Goal: Information Seeking & Learning: Learn about a topic

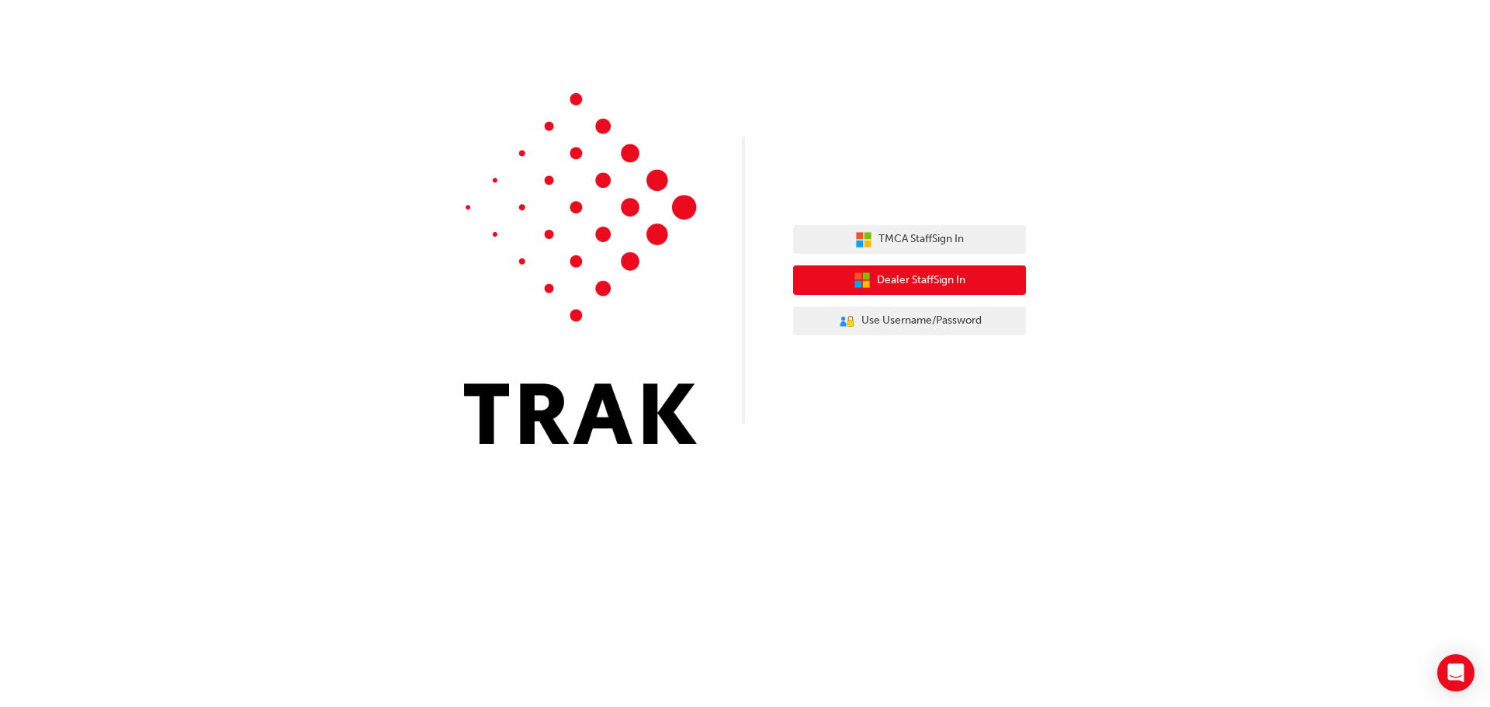
click at [927, 281] on span "Dealer Staff Sign In" at bounding box center [921, 281] width 88 height 18
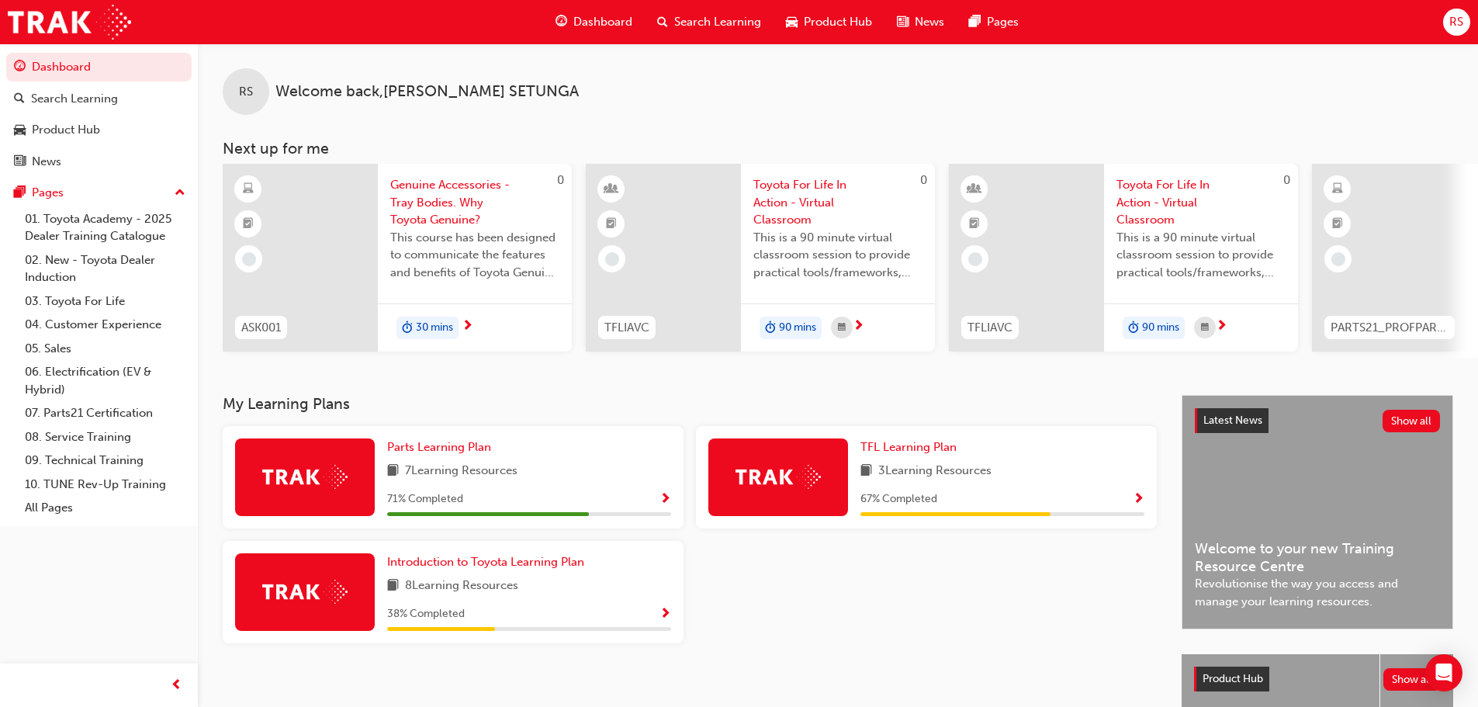
click at [695, 23] on span "Search Learning" at bounding box center [717, 22] width 87 height 18
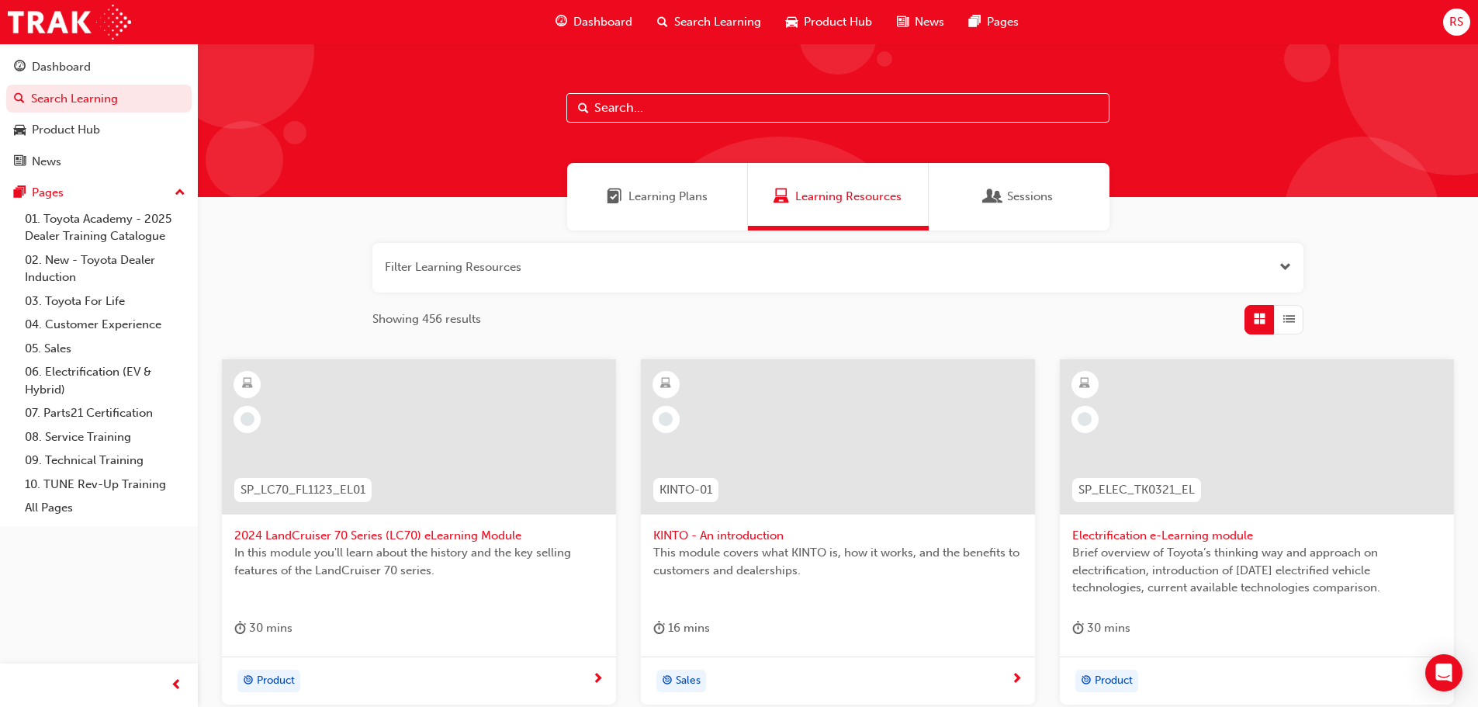
click at [685, 109] on input "text" at bounding box center [837, 107] width 543 height 29
type input "acl"
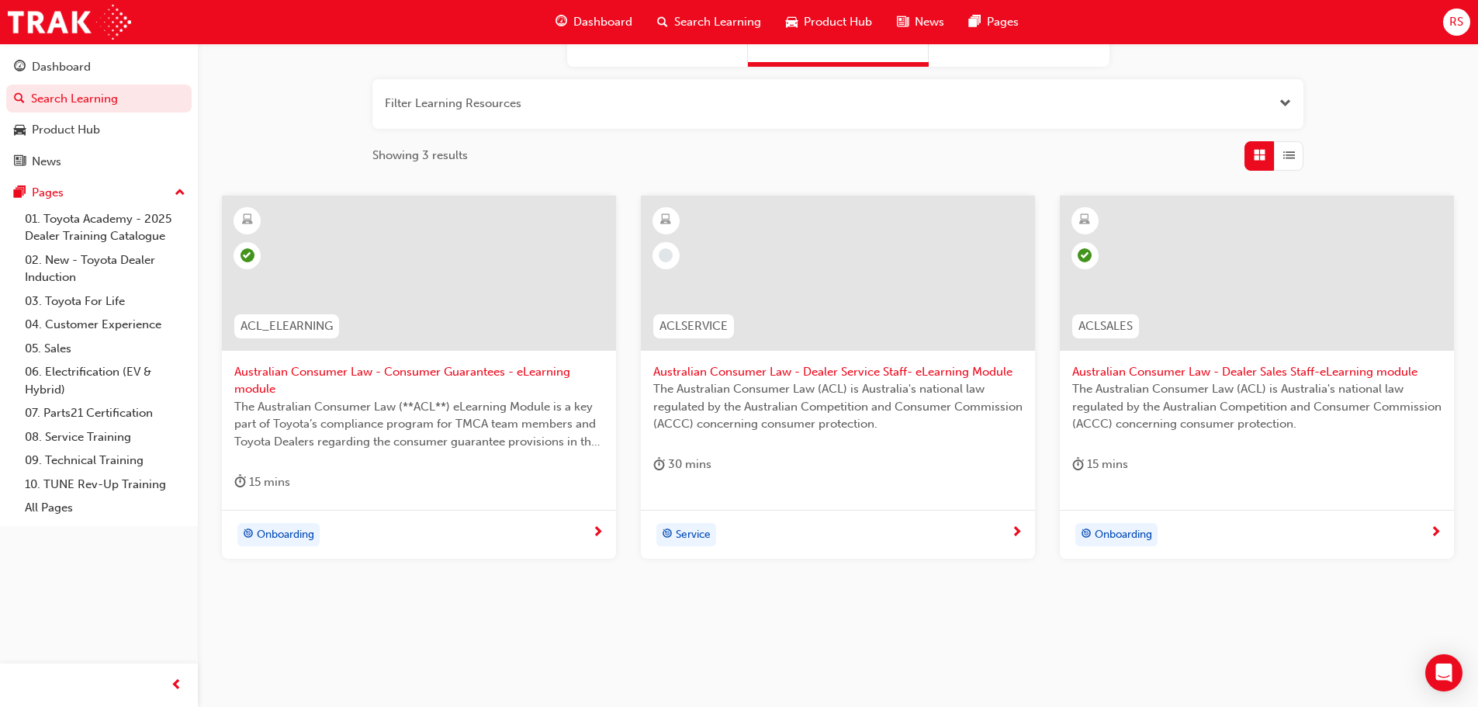
scroll to position [166, 0]
click at [438, 294] on div at bounding box center [419, 270] width 394 height 155
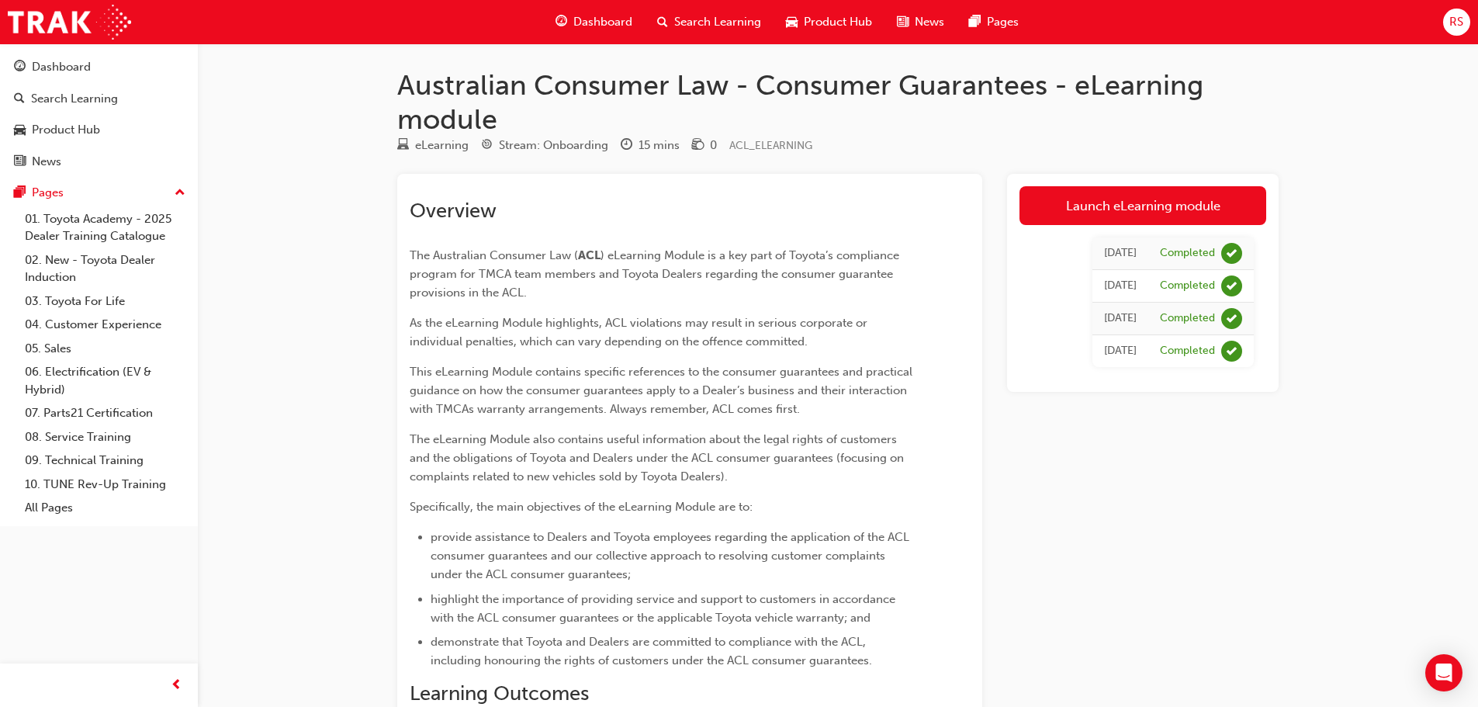
click at [998, 417] on div "Overview The Australian Consumer Law ( ACL ) eLearning Module is a key part of …" at bounding box center [838, 589] width 882 height 830
click at [1103, 204] on link "Launch eLearning module" at bounding box center [1143, 205] width 247 height 39
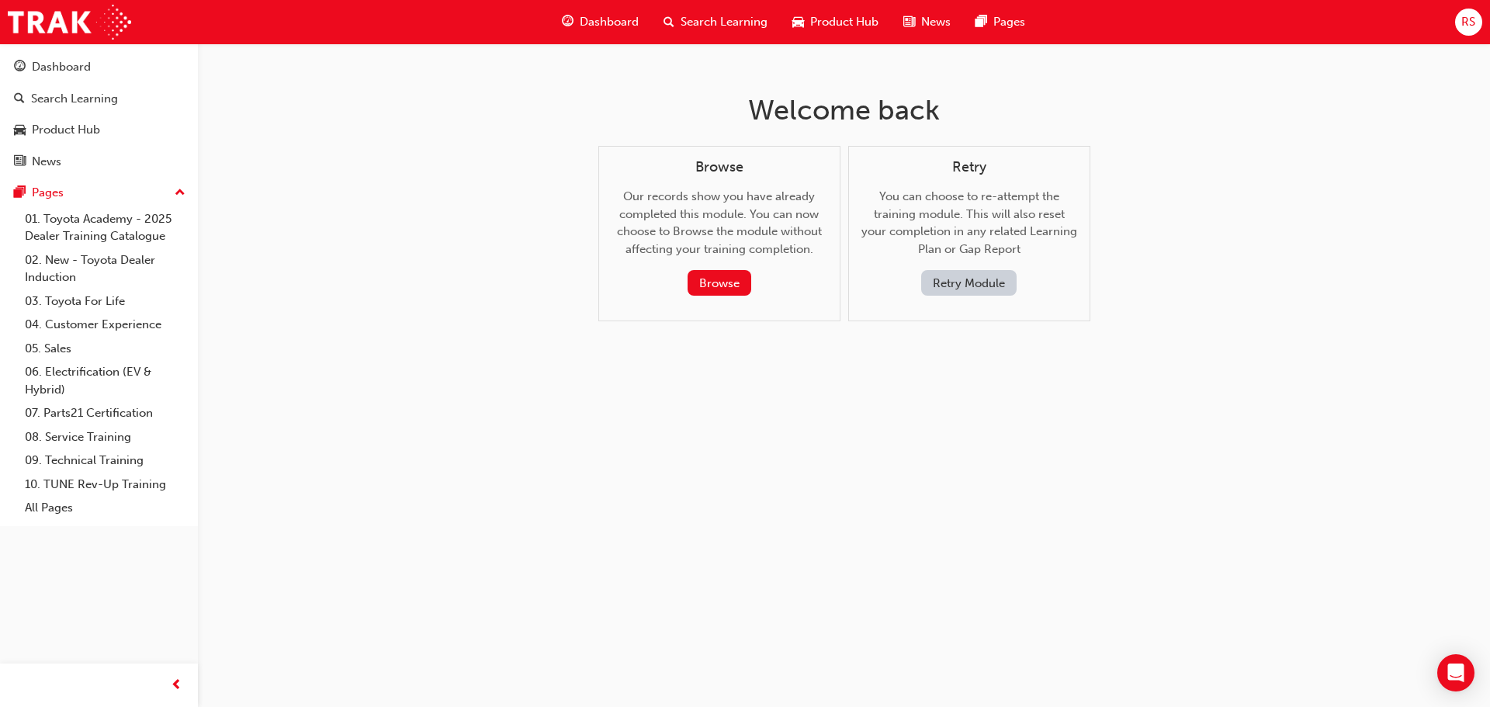
click at [958, 282] on button "Retry Module" at bounding box center [968, 283] width 95 height 26
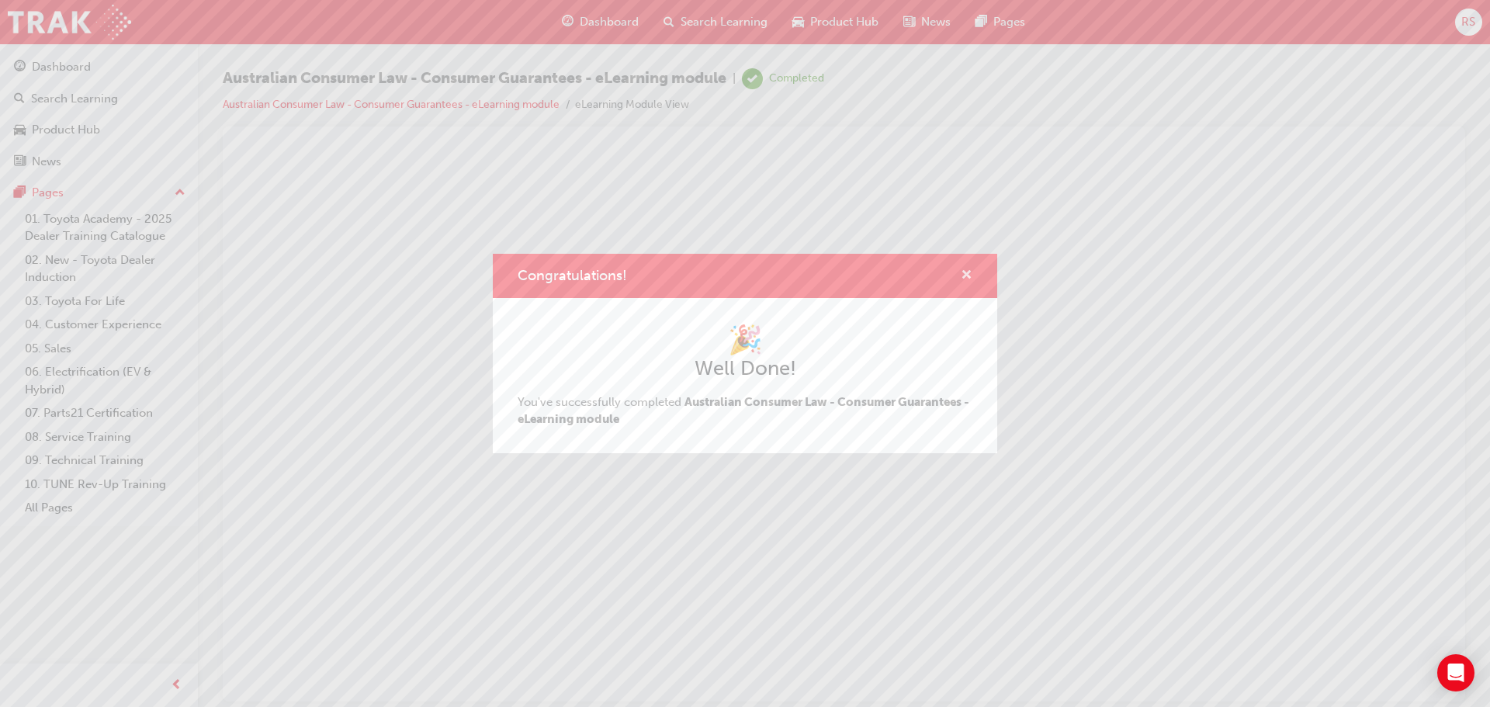
click at [966, 274] on span "cross-icon" at bounding box center [967, 276] width 12 height 14
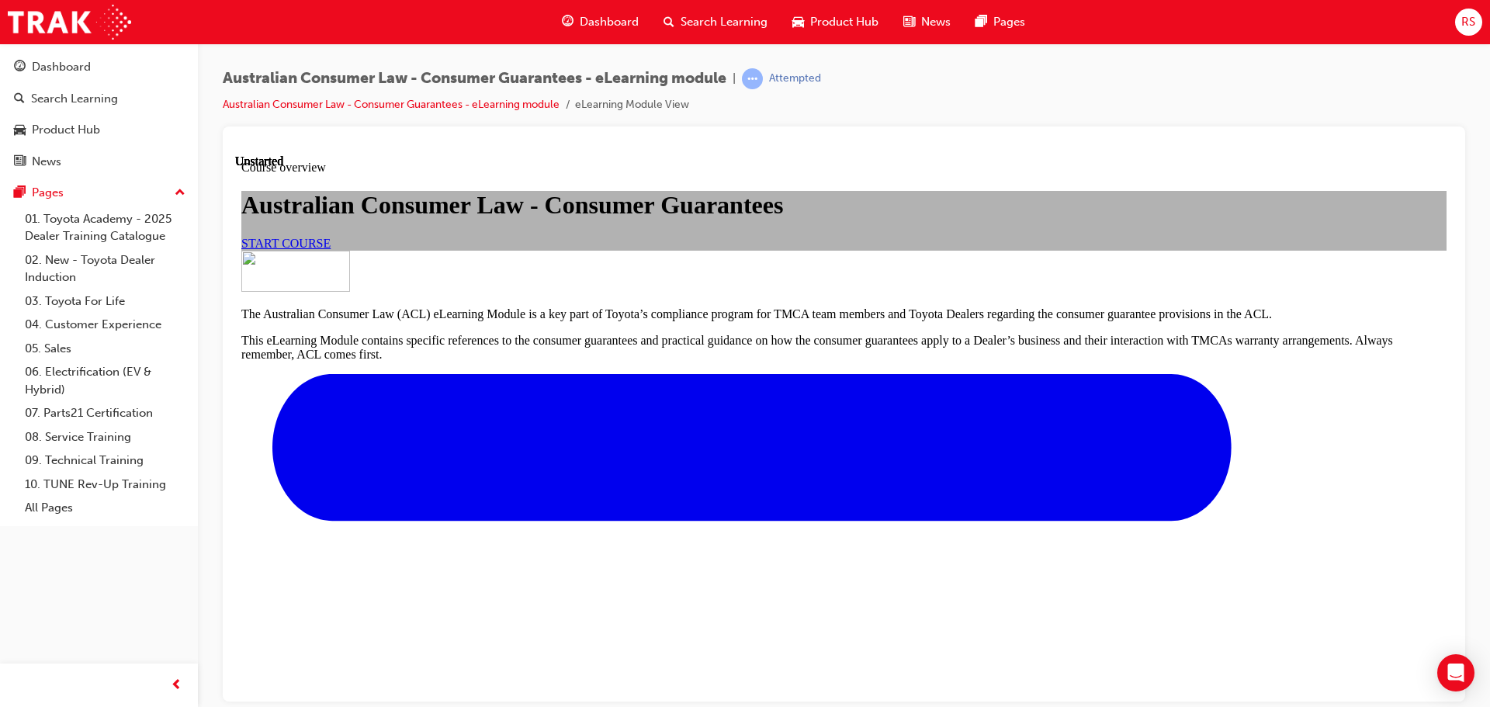
click at [331, 249] on span "START COURSE" at bounding box center [285, 242] width 89 height 13
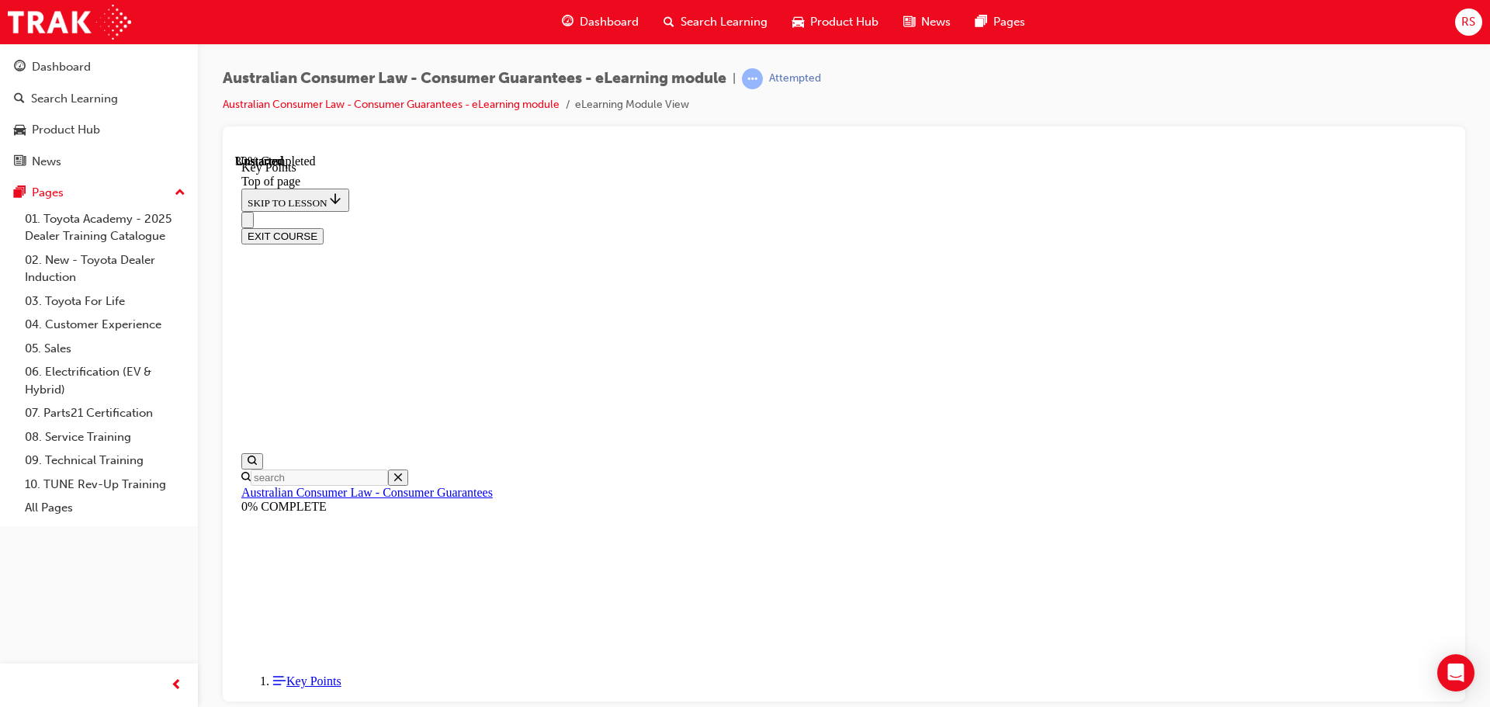
scroll to position [686, 0]
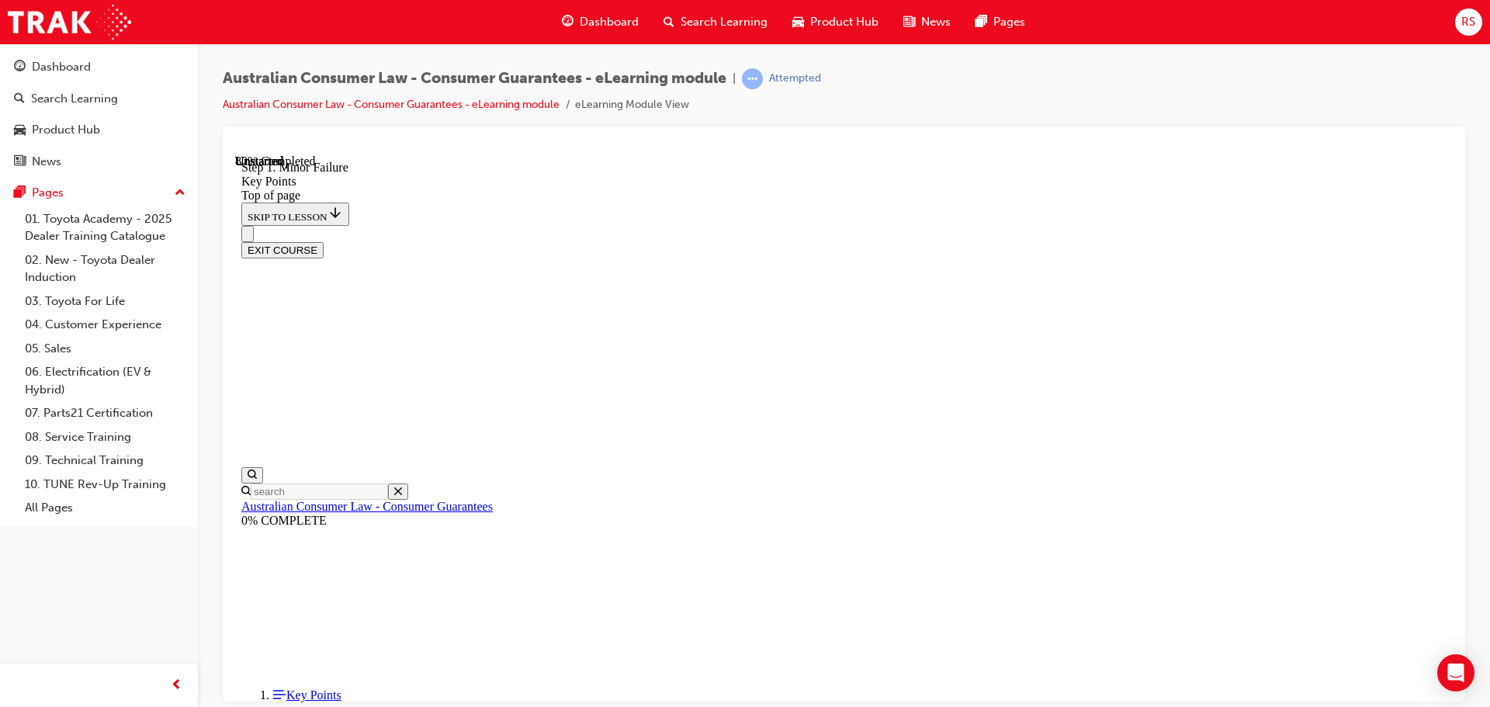
scroll to position [2771, 0]
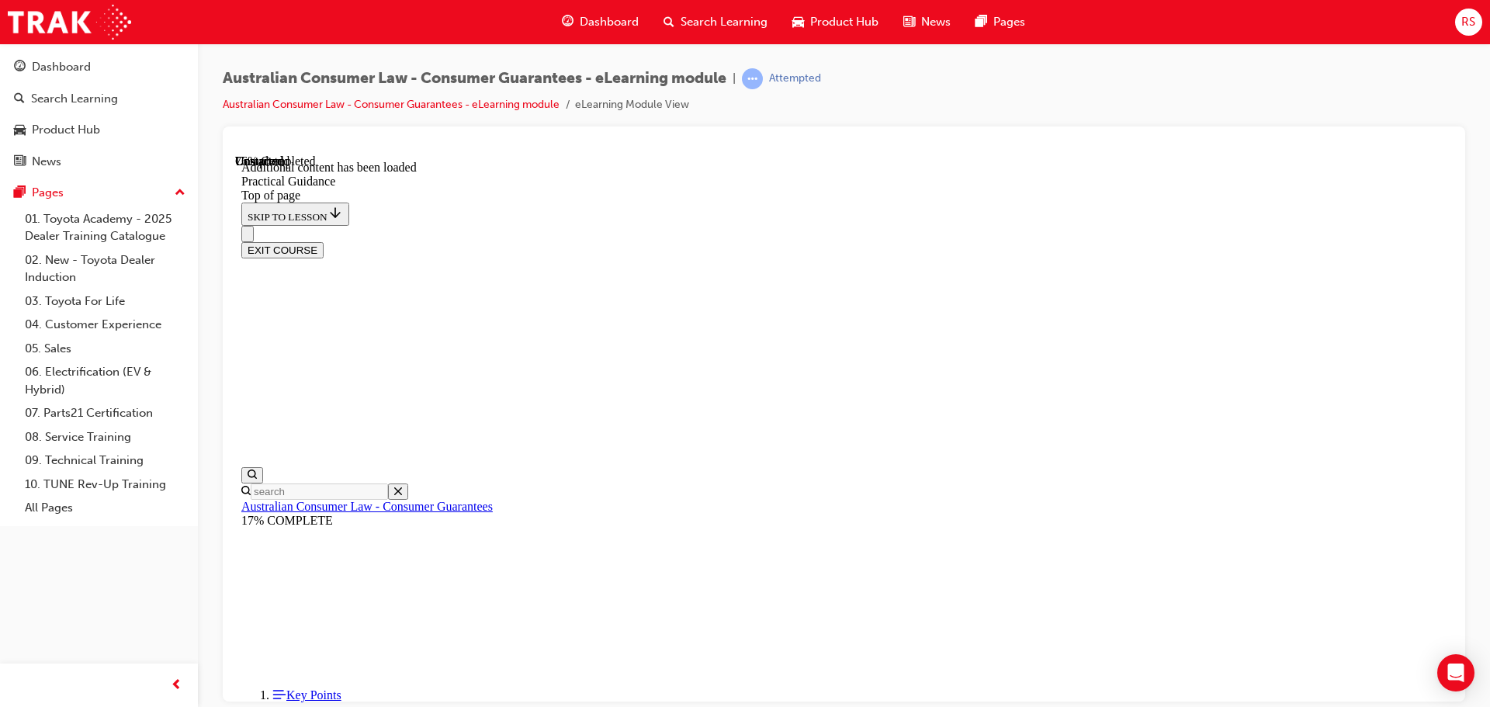
scroll to position [2802, 0]
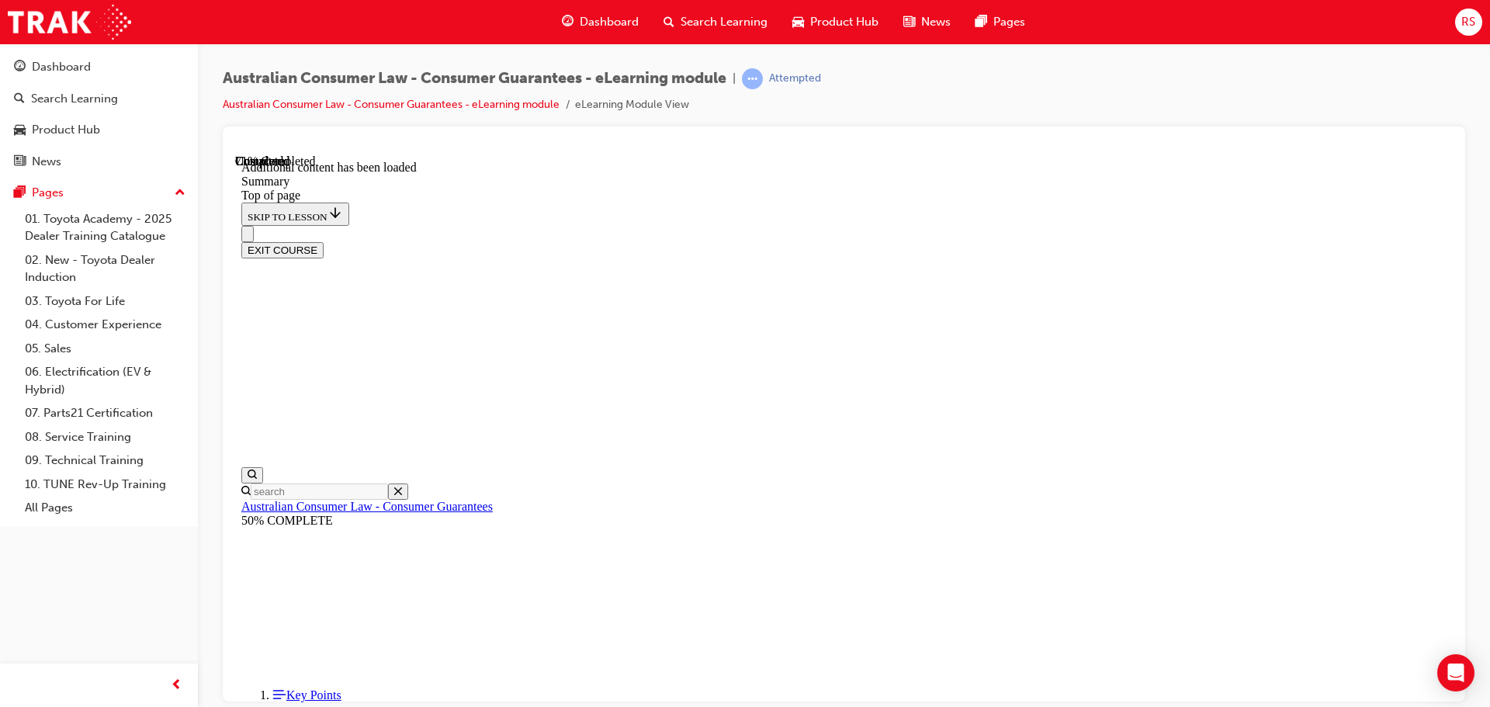
scroll to position [1528, 0]
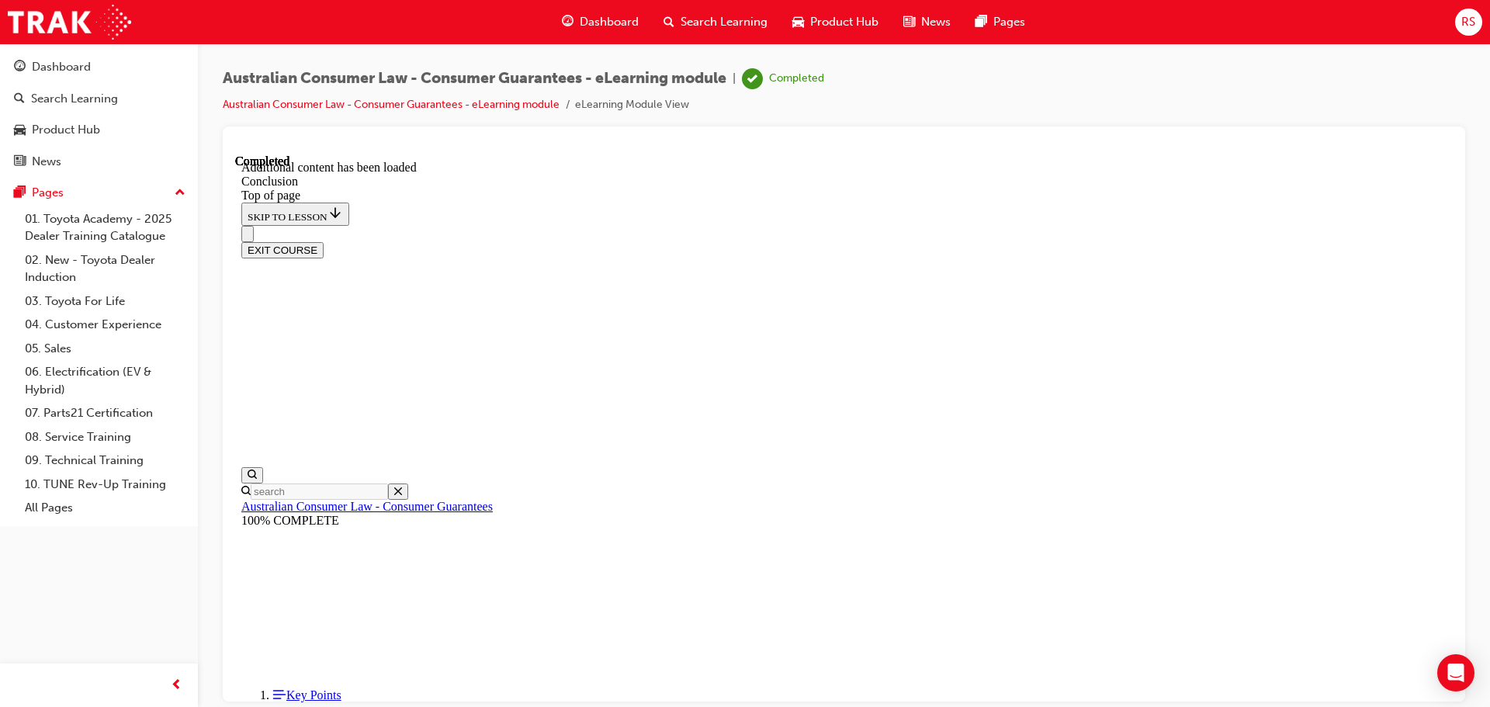
click at [324, 241] on button "EXIT COURSE" at bounding box center [282, 249] width 82 height 16
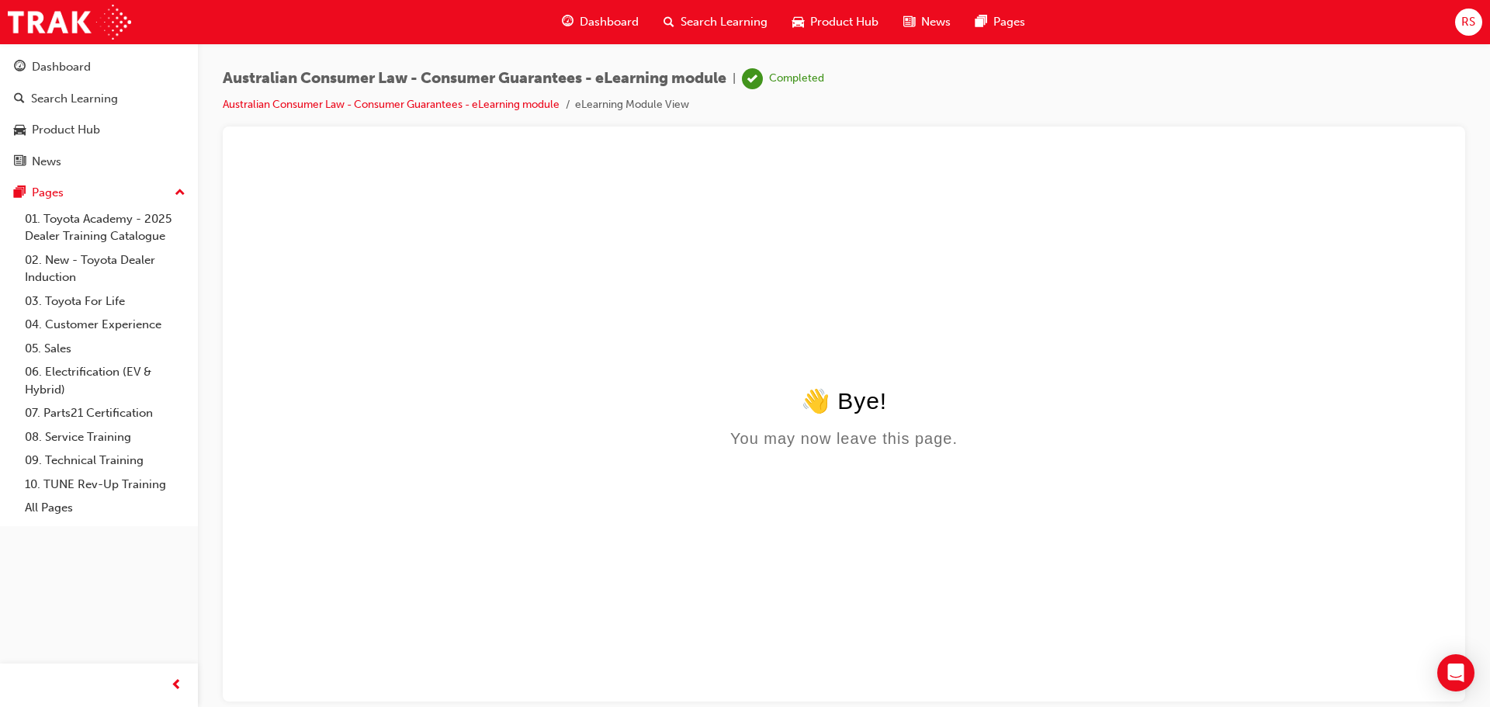
scroll to position [0, 0]
